Goal: Task Accomplishment & Management: Complete application form

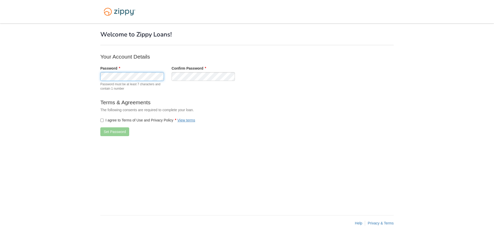
click at [87, 76] on body "× × Welcome to Zippy Loans! Your Account Details Password" at bounding box center [247, 118] width 494 height 236
click at [106, 132] on button "Set Password" at bounding box center [114, 132] width 29 height 9
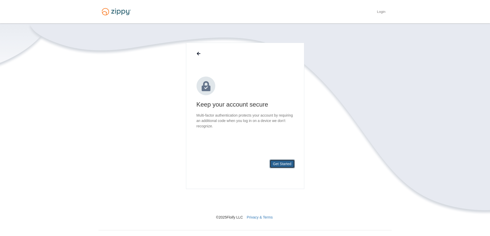
click at [279, 165] on button "Get Started" at bounding box center [282, 164] width 25 height 9
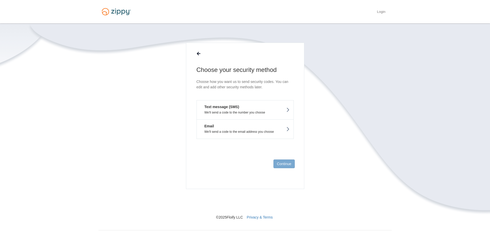
click at [250, 109] on button "Text message (SMS) We'll send a code to the number you choose" at bounding box center [245, 109] width 97 height 19
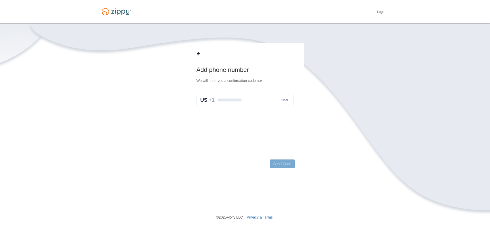
click at [256, 102] on input "text" at bounding box center [245, 100] width 97 height 12
type input "**********"
click at [283, 165] on button "Send Code" at bounding box center [282, 164] width 25 height 9
click at [243, 104] on input "text" at bounding box center [245, 105] width 97 height 12
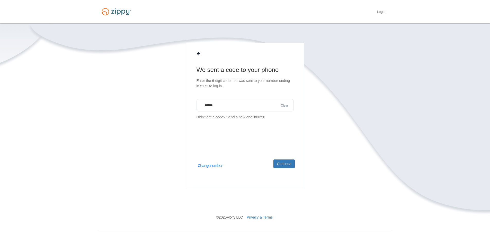
type input "******"
click at [278, 165] on button "Continue" at bounding box center [283, 164] width 21 height 9
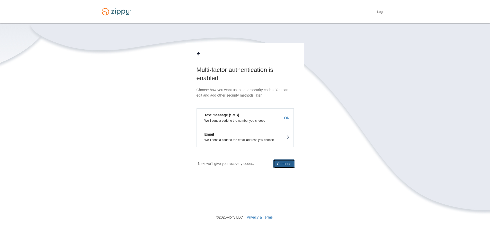
click at [282, 165] on button "Continue" at bounding box center [283, 164] width 21 height 9
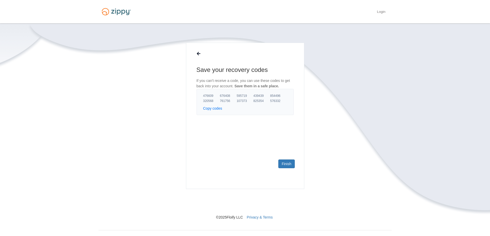
click at [208, 109] on button "Copy codes" at bounding box center [212, 108] width 19 height 5
click at [285, 165] on link "Finish" at bounding box center [286, 164] width 16 height 9
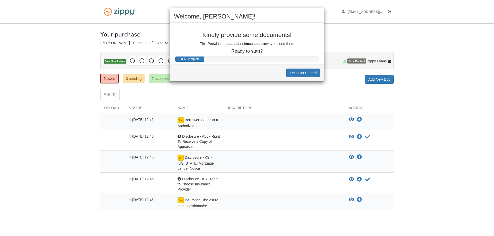
drag, startPoint x: 196, startPoint y: 121, endPoint x: 237, endPoint y: 96, distance: 48.3
click at [196, 121] on div "Welcome, Shylan! Kindly provide some documents! This Portal is the easiest and …" at bounding box center [247, 118] width 494 height 236
click at [301, 71] on button "Let's Get Started" at bounding box center [303, 73] width 34 height 9
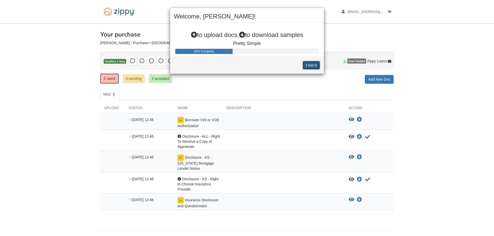
click at [308, 66] on button "I Get It" at bounding box center [310, 65] width 17 height 9
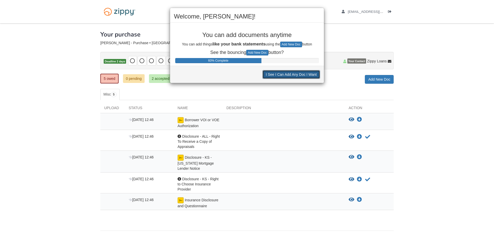
click at [278, 74] on button "I See I Can Add Any Doc I Want" at bounding box center [291, 74] width 58 height 9
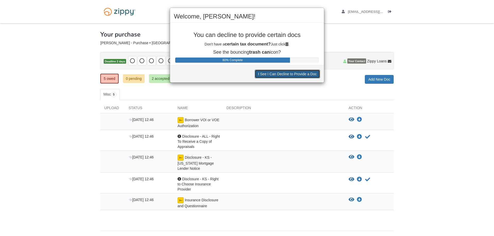
click at [277, 75] on button "I See I Can Decline to Provide a Doc" at bounding box center [287, 74] width 65 height 9
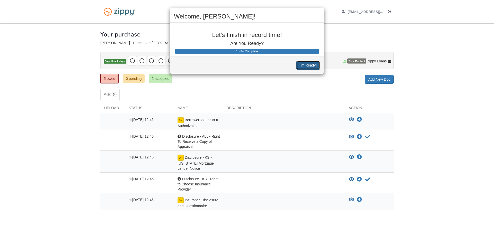
click at [304, 66] on button "I'm Ready!" at bounding box center [308, 65] width 24 height 9
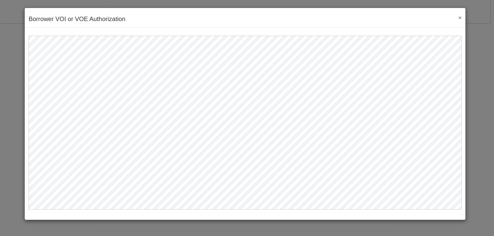
click at [460, 16] on button "×" at bounding box center [458, 17] width 6 height 5
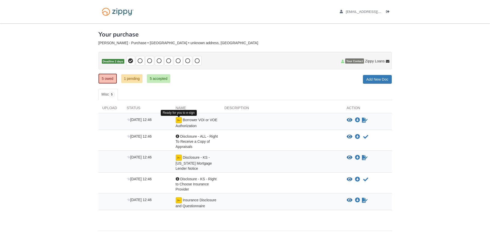
click at [179, 120] on img at bounding box center [179, 120] width 6 height 6
click at [363, 120] on icon "Sign Form" at bounding box center [365, 120] width 6 height 5
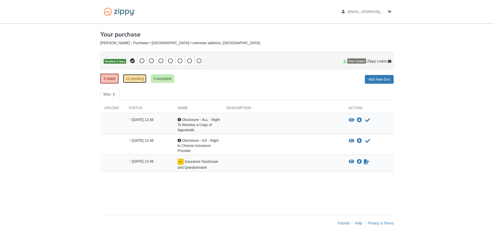
click at [135, 79] on link "12 pending" at bounding box center [134, 78] width 23 height 9
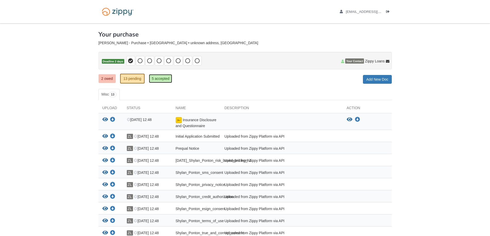
click at [162, 76] on link "5 accepted" at bounding box center [160, 78] width 23 height 9
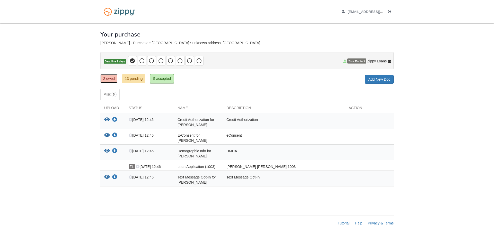
click at [114, 81] on link "2 owed" at bounding box center [108, 78] width 17 height 9
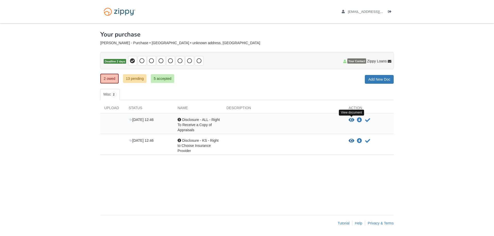
click at [352, 119] on icon "View Disclosure - ALL - Right To Receive a Copy of Appraisals" at bounding box center [352, 120] width 6 height 5
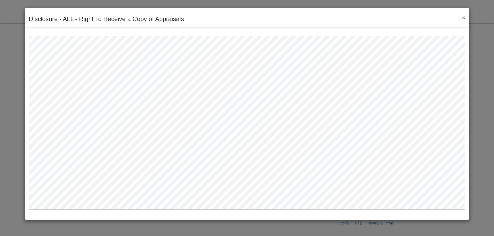
click at [463, 16] on button "×" at bounding box center [462, 17] width 6 height 5
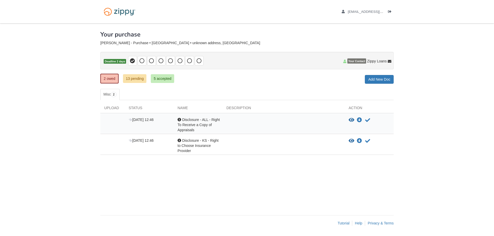
click at [371, 117] on div "View document View document Download doc Download doc Acknowledge receipt of do…" at bounding box center [371, 120] width 45 height 6
click at [367, 121] on icon "Acknowledge receipt of document" at bounding box center [367, 120] width 5 height 5
click at [349, 121] on icon "View Disclosure - KS - Right to Choose Insurance Provider" at bounding box center [352, 120] width 6 height 5
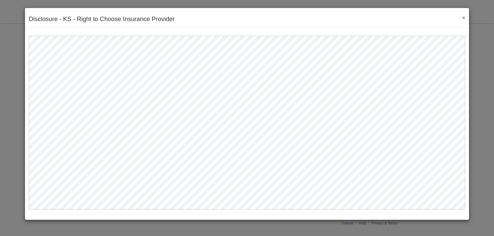
click at [463, 16] on button "×" at bounding box center [462, 17] width 6 height 5
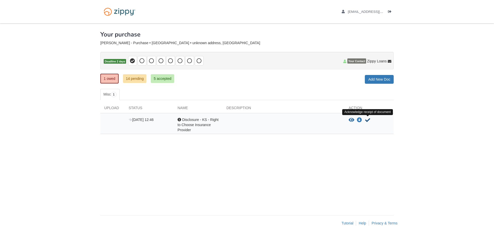
click at [367, 121] on icon "Acknowledge receipt of document" at bounding box center [367, 120] width 5 height 5
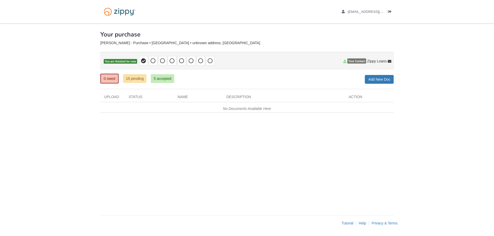
click at [214, 163] on div "× × × Pending Add Document Notice document will be included in the email sent t…" at bounding box center [246, 116] width 293 height 187
click at [130, 14] on img at bounding box center [119, 11] width 38 height 13
